Goal: Information Seeking & Learning: Learn about a topic

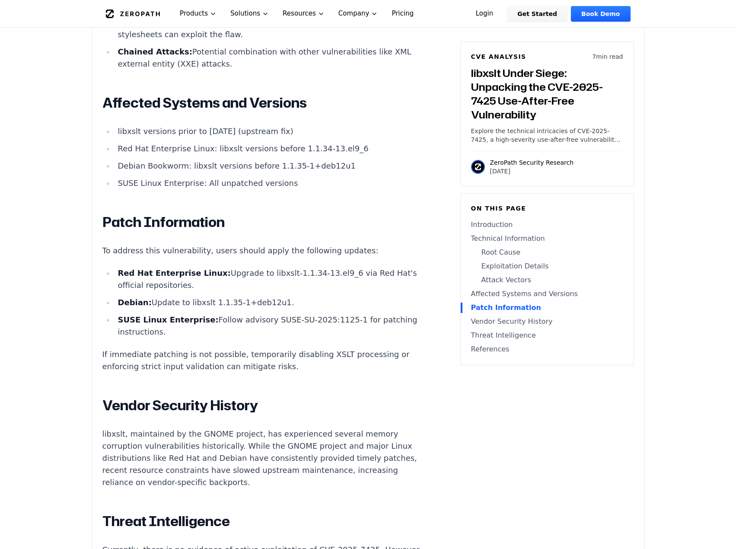
scroll to position [1081, 0]
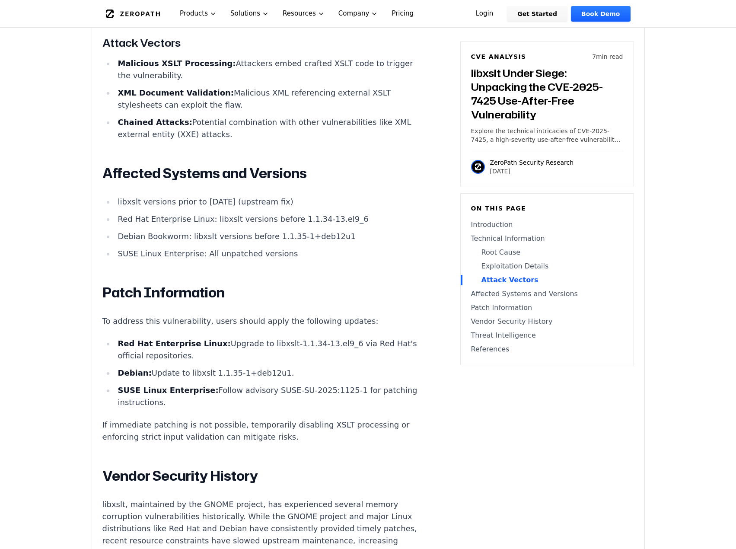
scroll to position [1037, 0]
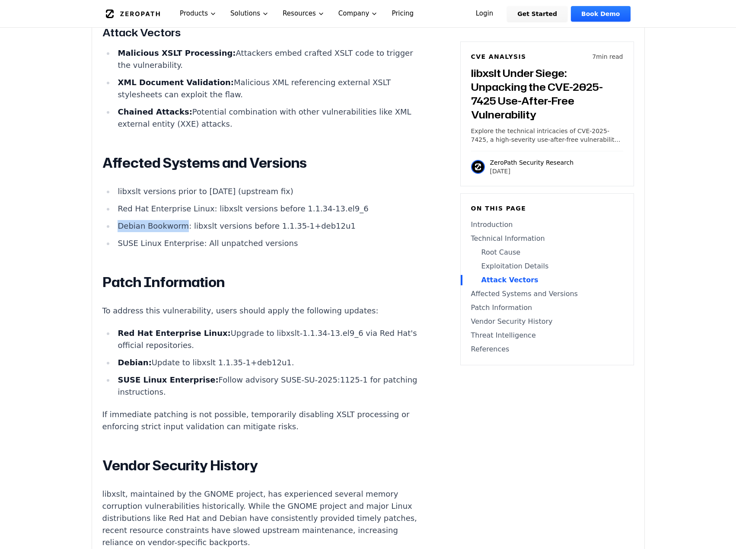
drag, startPoint x: 119, startPoint y: 237, endPoint x: 180, endPoint y: 236, distance: 61.0
click at [180, 232] on li "Debian Bookworm: libxslt versions before 1.1.35-1+deb12u1" at bounding box center [269, 226] width 309 height 12
copy li "Debian Bookworm"
click at [192, 232] on li "Debian Bookworm: libxslt versions before 1.1.35-1+deb12u1" at bounding box center [269, 226] width 309 height 12
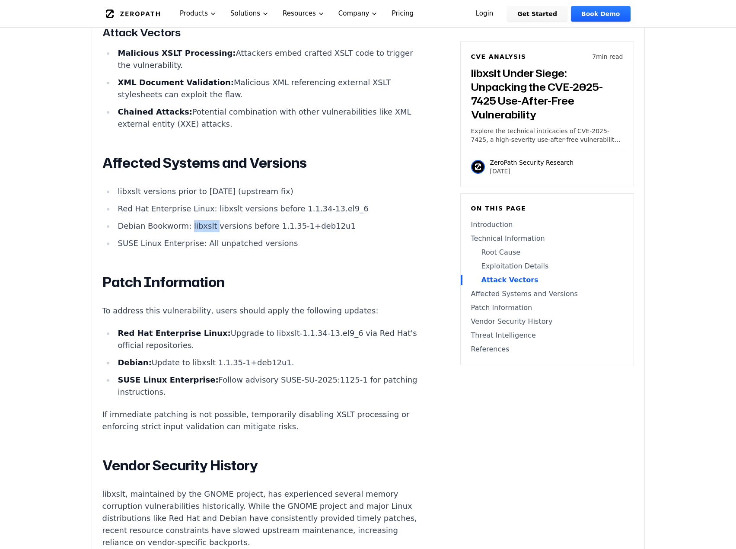
click at [192, 232] on li "Debian Bookworm: libxslt versions before 1.1.35-1+deb12u1" at bounding box center [269, 226] width 309 height 12
copy li "libxslt"
